Goal: Find specific page/section: Find specific page/section

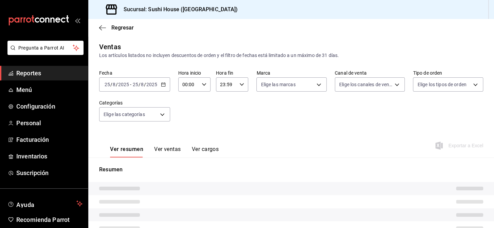
type input "9d316b26-ed3c-41d9-ac2e-659a84dac7c1,c813e250-a487-4472-927d-f84c1c5aa0d0,53da9…"
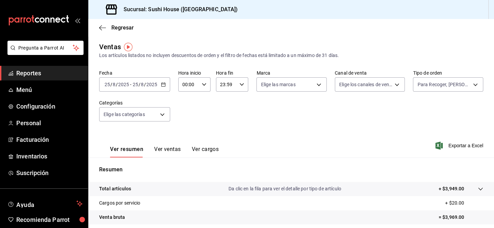
click at [124, 32] on div "Regresar" at bounding box center [291, 27] width 406 height 17
click at [128, 25] on span "Regresar" at bounding box center [122, 27] width 22 height 6
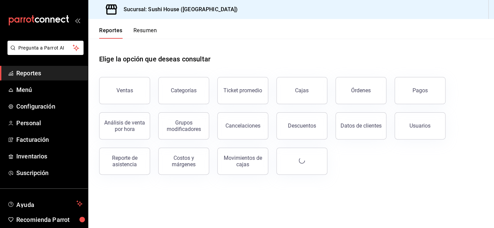
click at [141, 28] on button "Resumen" at bounding box center [144, 33] width 23 height 12
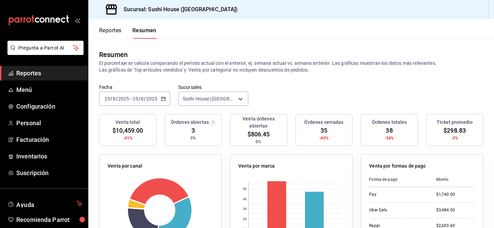
click at [109, 35] on button "Reportes" at bounding box center [110, 33] width 22 height 12
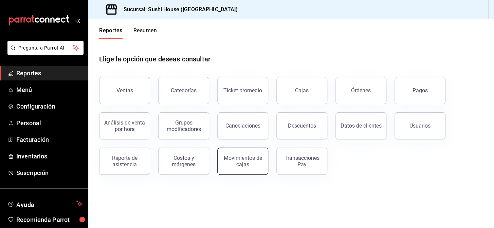
click at [226, 160] on div "Movimientos de cajas" at bounding box center [243, 161] width 42 height 13
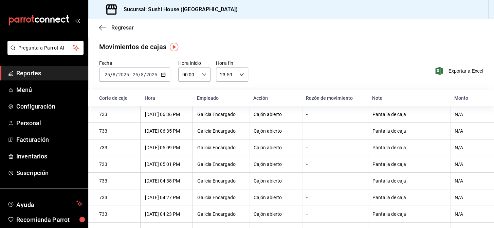
click at [129, 29] on span "Regresar" at bounding box center [122, 27] width 22 height 6
